Goal: Information Seeking & Learning: Learn about a topic

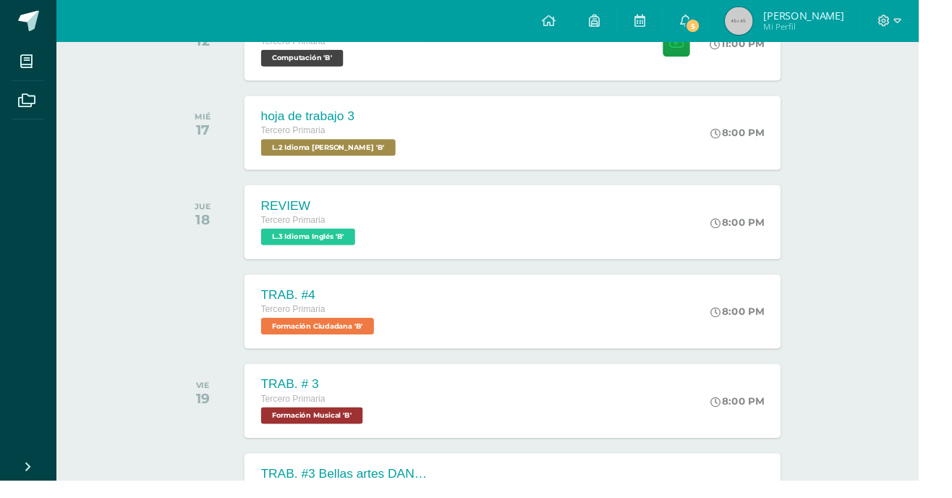
scroll to position [278, 0]
click at [284, 327] on div "Tercero Primaria" at bounding box center [330, 322] width 121 height 16
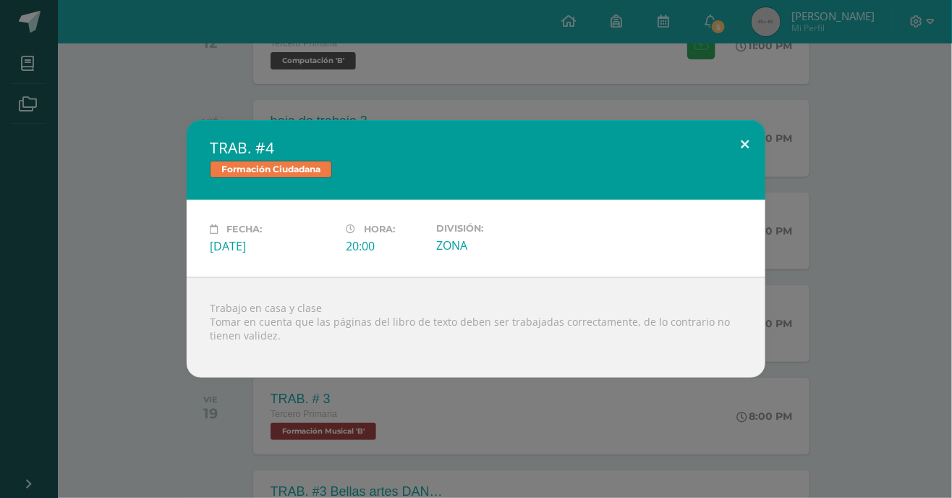
click at [741, 169] on button at bounding box center [744, 144] width 41 height 49
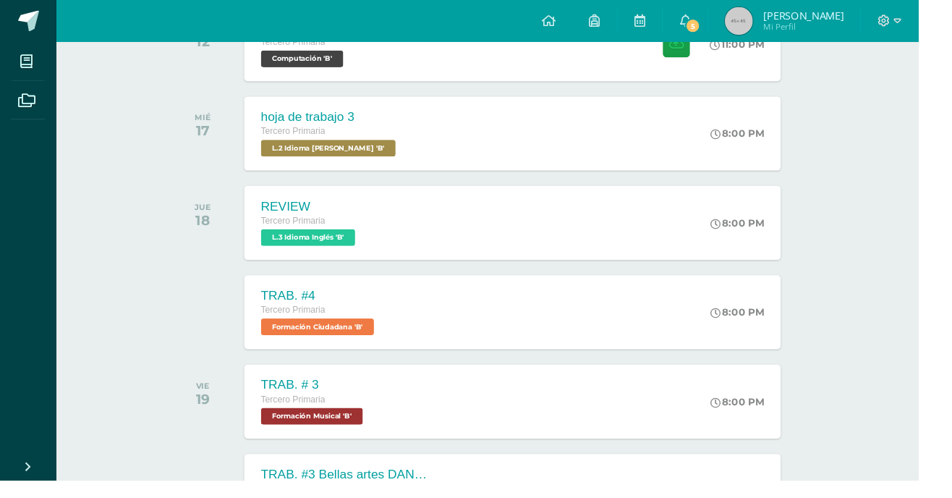
click at [479, 250] on div "REVIEW Tercero Primaria L.3 Idioma Inglés 'B' 8:00 PM REVIEW L.3 Idioma Inglés …" at bounding box center [531, 230] width 556 height 77
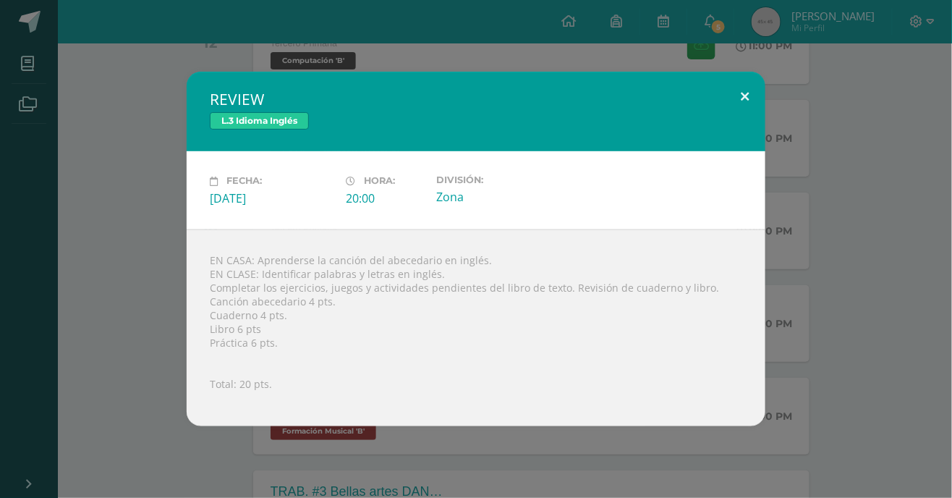
click at [740, 121] on button at bounding box center [744, 96] width 41 height 49
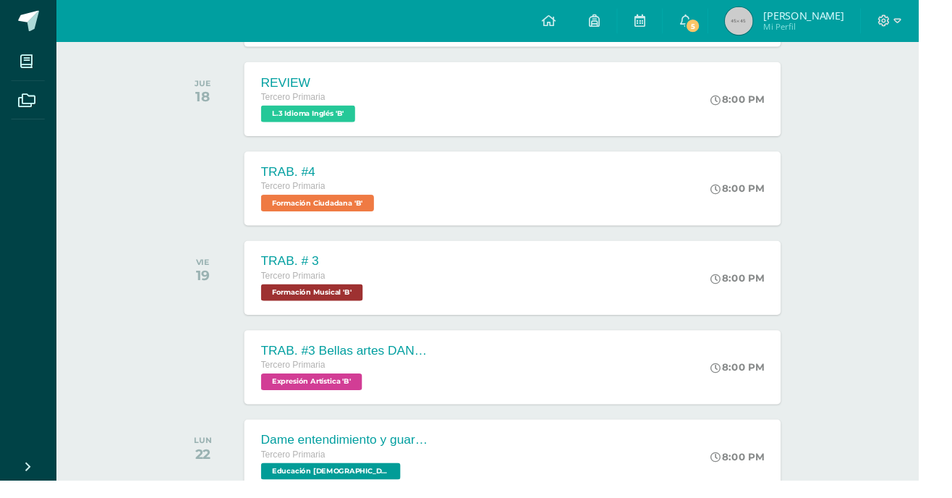
scroll to position [404, 0]
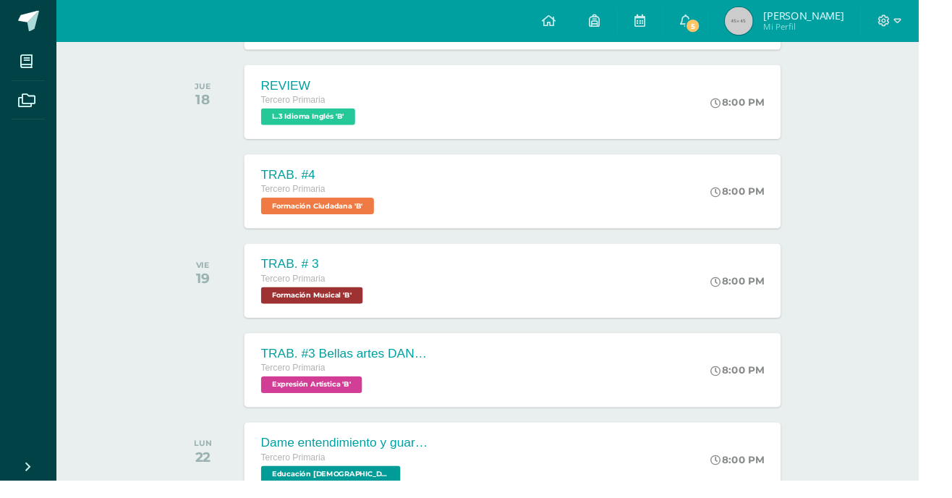
click at [528, 98] on div "REVIEW Tercero Primaria L.3 Idioma Inglés 'B' 8:00 PM REVIEW L.3 Idioma Inglés …" at bounding box center [531, 105] width 556 height 77
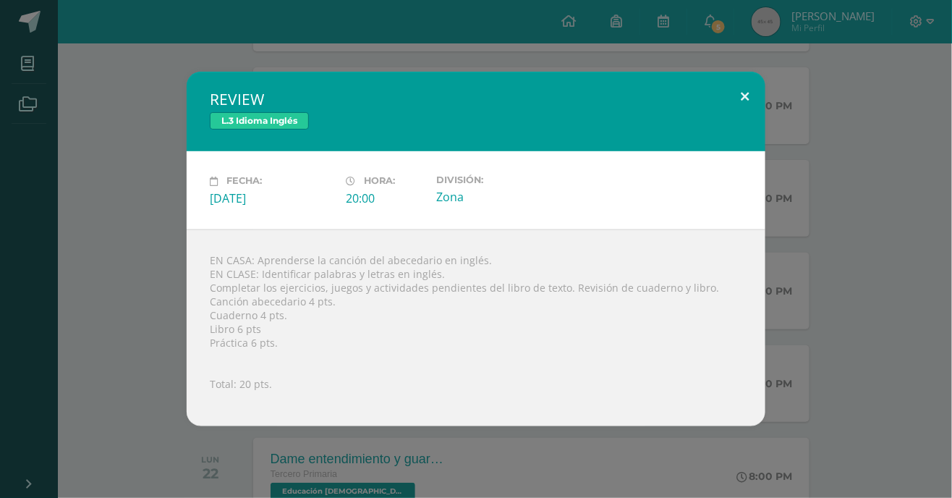
click at [741, 121] on button at bounding box center [744, 96] width 41 height 49
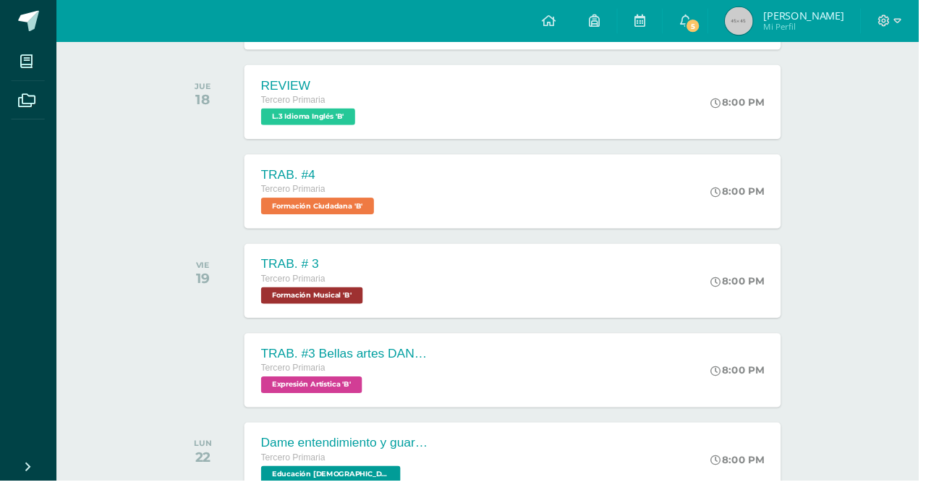
click at [484, 271] on div "TRAB. # 3 Tercero Primaria Formación Musical 'B' 8:00 PM TRAB. # 3 Formación Mu…" at bounding box center [531, 290] width 556 height 77
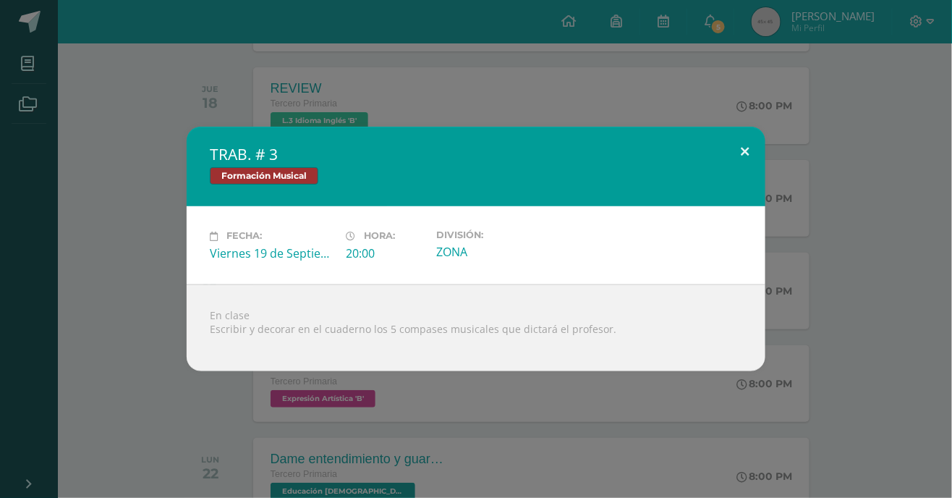
click at [726, 176] on button at bounding box center [744, 151] width 41 height 49
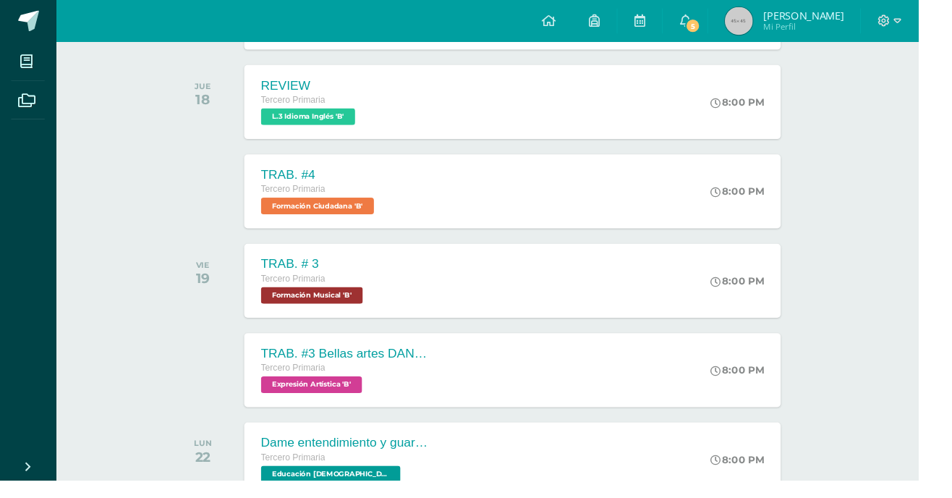
click at [450, 399] on div "TRAB. #3 Bellas artes DANZA Tercero Primaria Expresión Artística 'B'" at bounding box center [357, 383] width 208 height 77
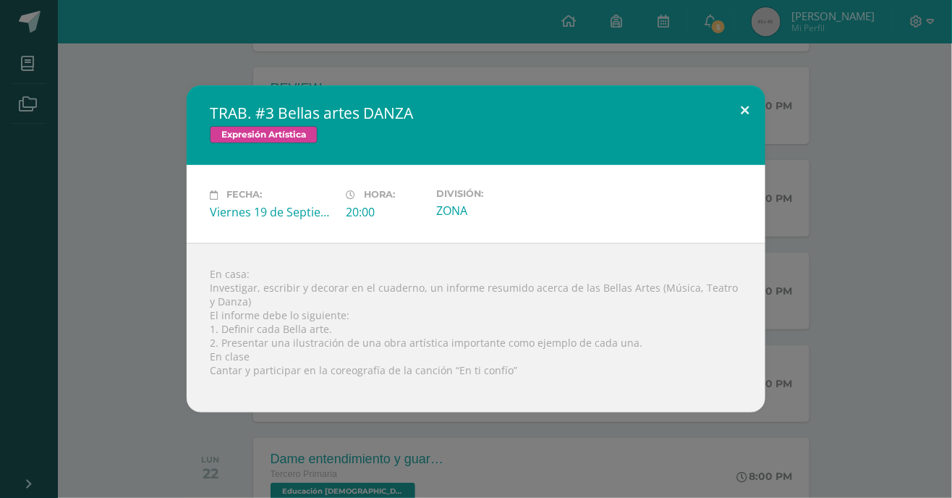
click at [745, 135] on button at bounding box center [744, 109] width 41 height 49
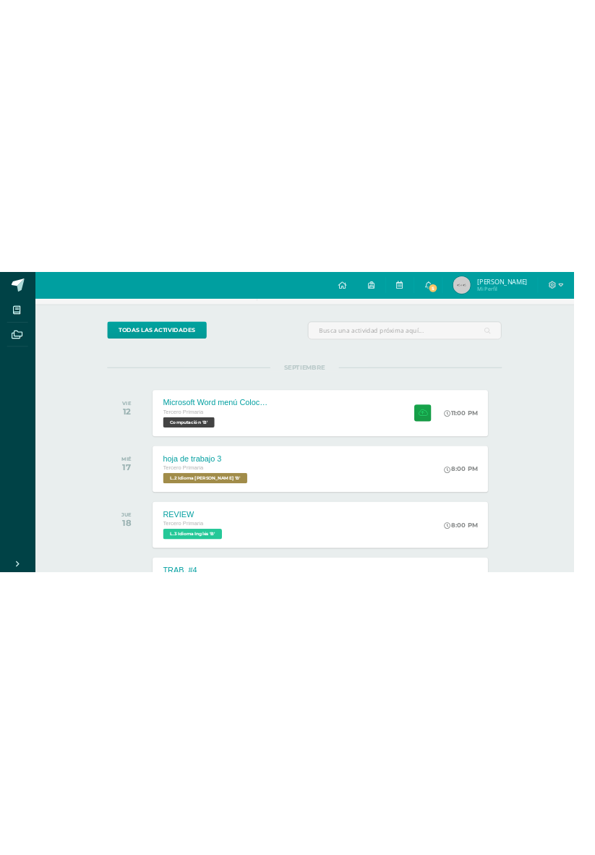
scroll to position [0, 0]
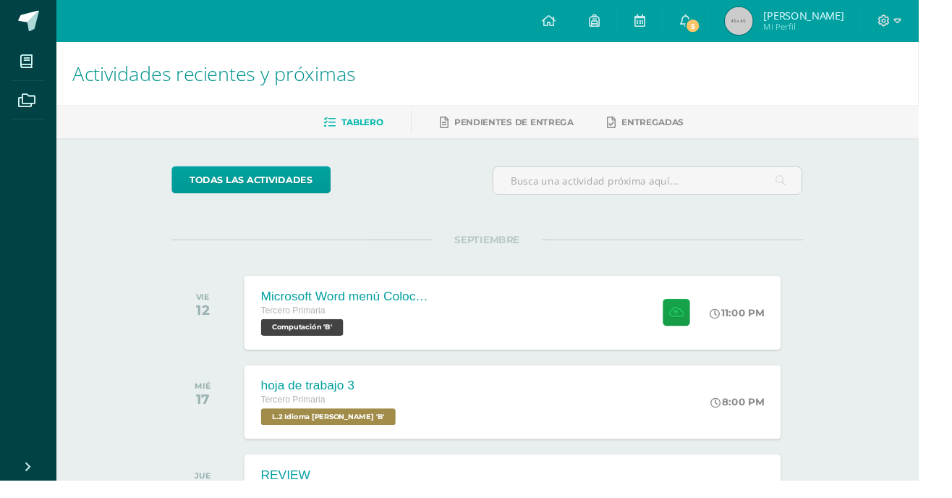
click at [321, 346] on span "Computación 'B'" at bounding box center [312, 339] width 85 height 17
